Goal: Information Seeking & Learning: Understand process/instructions

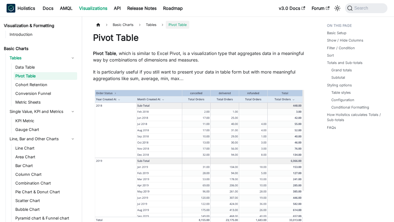
scroll to position [702, 0]
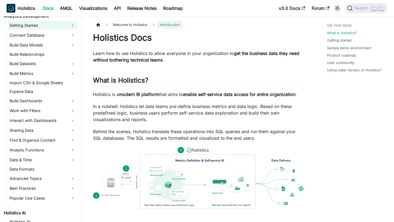
scroll to position [91, 0]
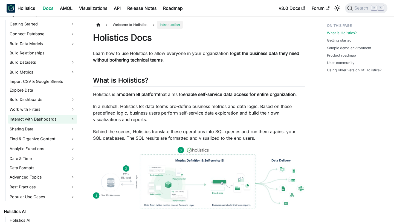
click at [46, 121] on link "Interact with Dashboards" at bounding box center [42, 119] width 69 height 9
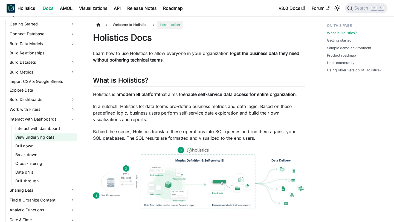
click at [37, 136] on link "View underlying data" at bounding box center [45, 137] width 63 height 8
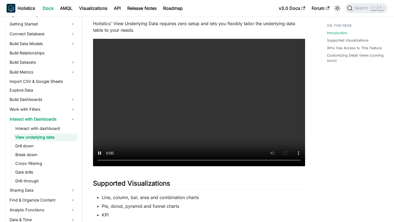
scroll to position [145, 0]
